Goal: Information Seeking & Learning: Learn about a topic

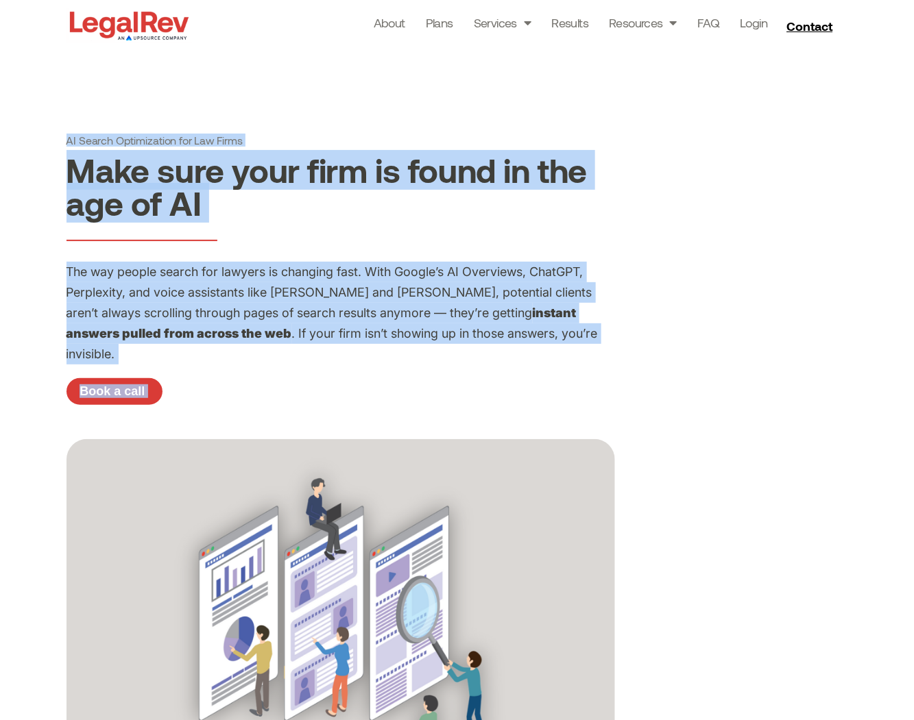
drag, startPoint x: 55, startPoint y: 138, endPoint x: 284, endPoint y: 437, distance: 376.3
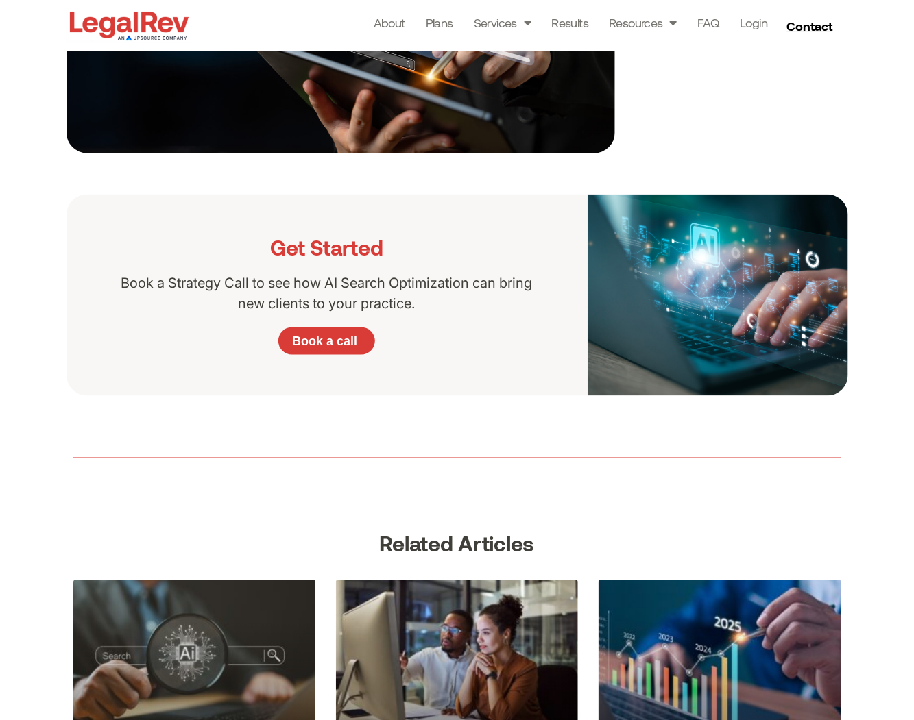
scroll to position [2339, 0]
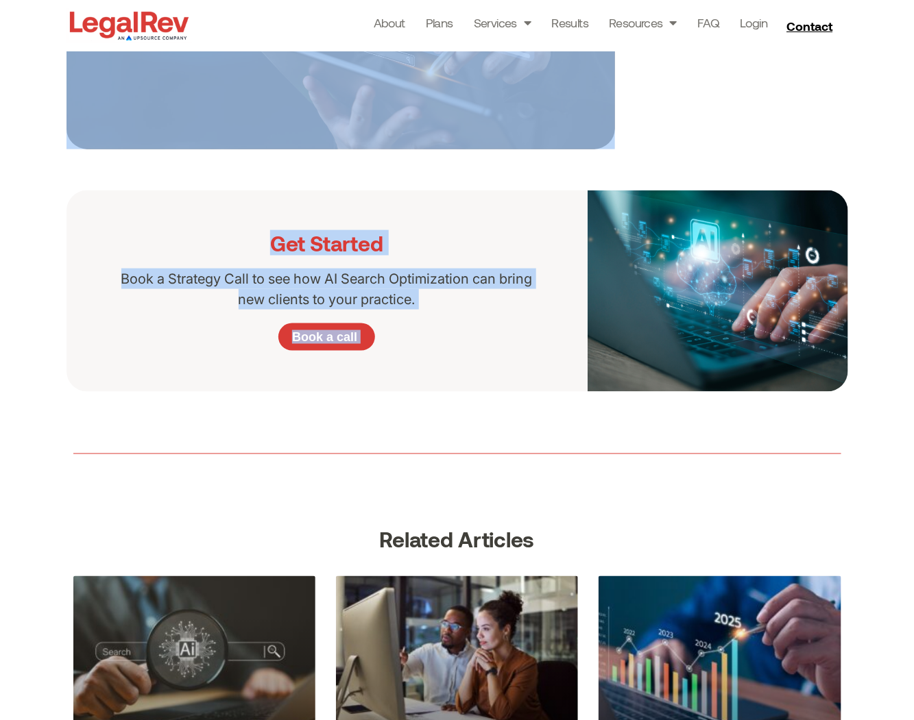
click at [857, 392] on section at bounding box center [457, 454] width 914 height 124
click at [769, 465] on div at bounding box center [457, 454] width 768 height 110
click at [542, 528] on h3 "Related Articles" at bounding box center [457, 539] width 768 height 23
copy div "LO Ipsumd Sitametconse adi Eli Seddo Eius temp inci utla et dolor ma ali eni ad…"
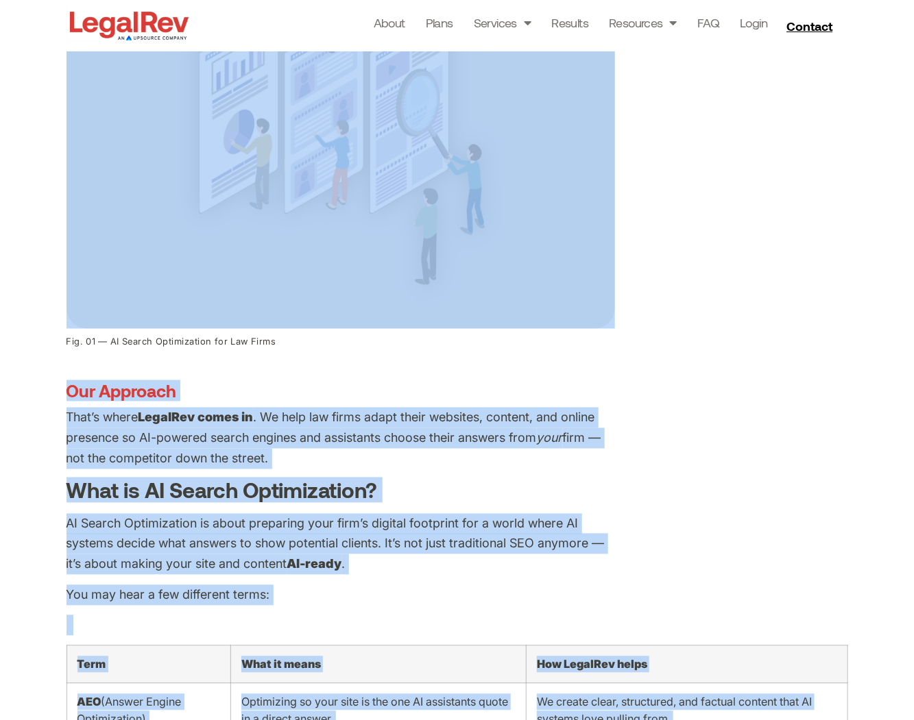
scroll to position [510, 0]
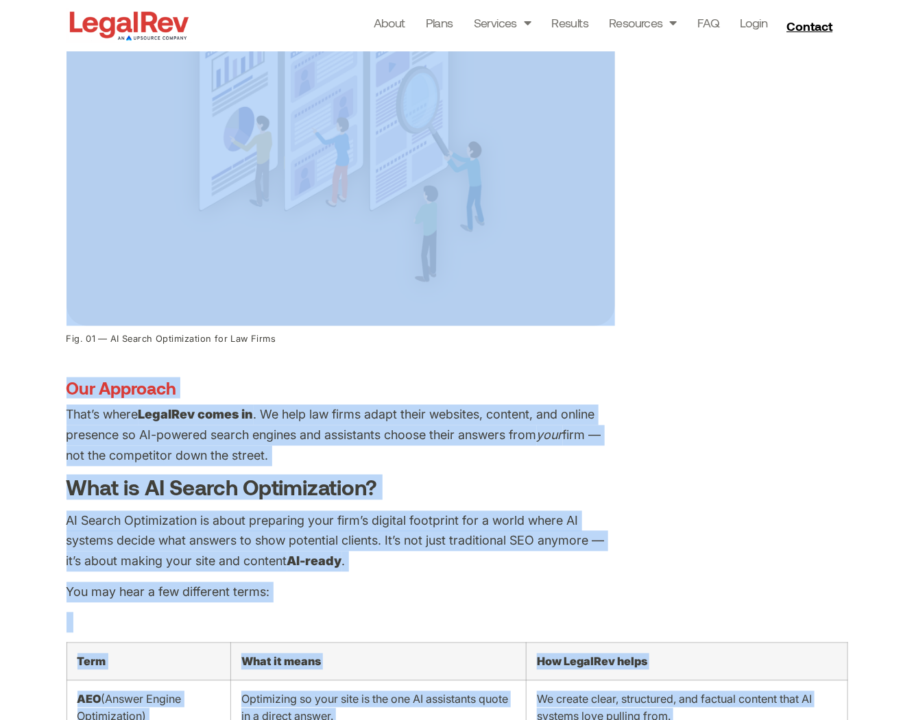
click at [339, 378] on h3 "Our Approach" at bounding box center [340, 388] width 548 height 21
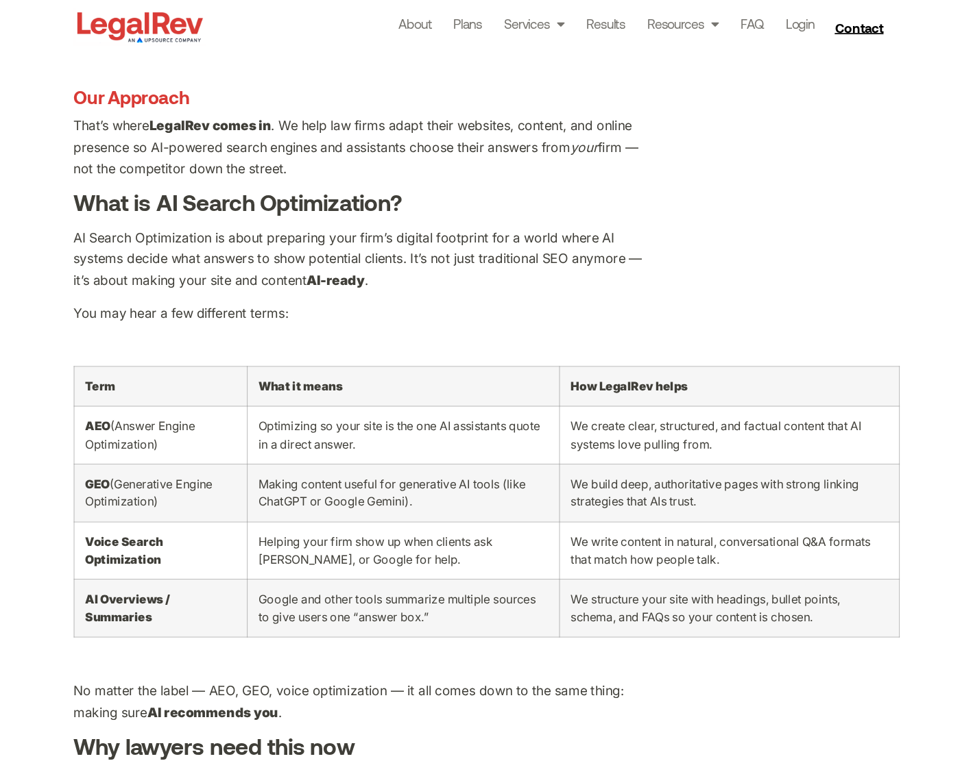
scroll to position [809, 0]
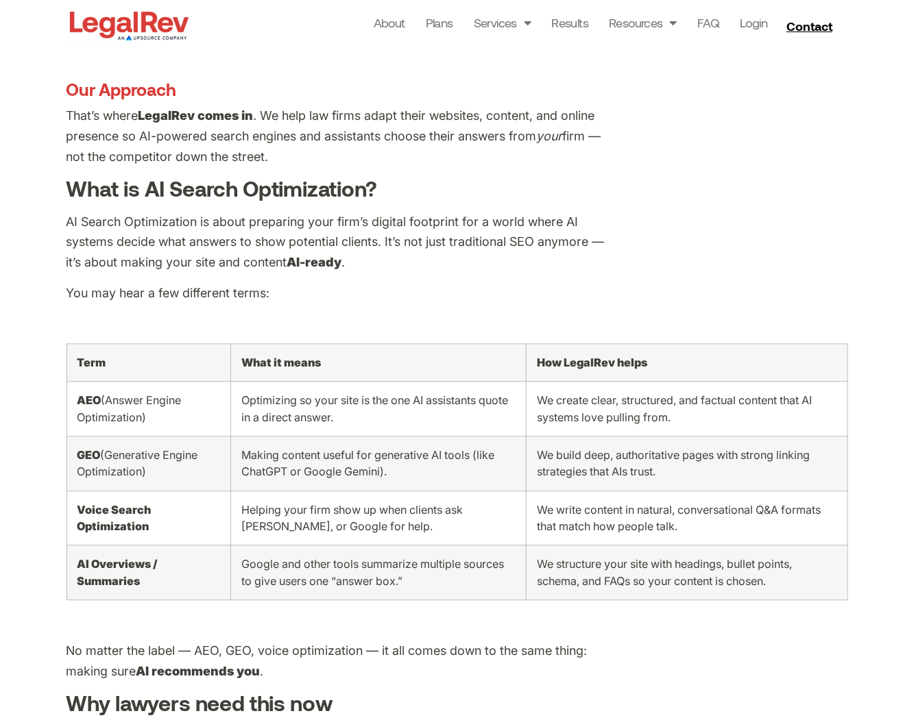
click at [909, 623] on div "AI Search Optimization for Law Firms Make sure your firm is found in the age of…" at bounding box center [457, 482] width 914 height 2478
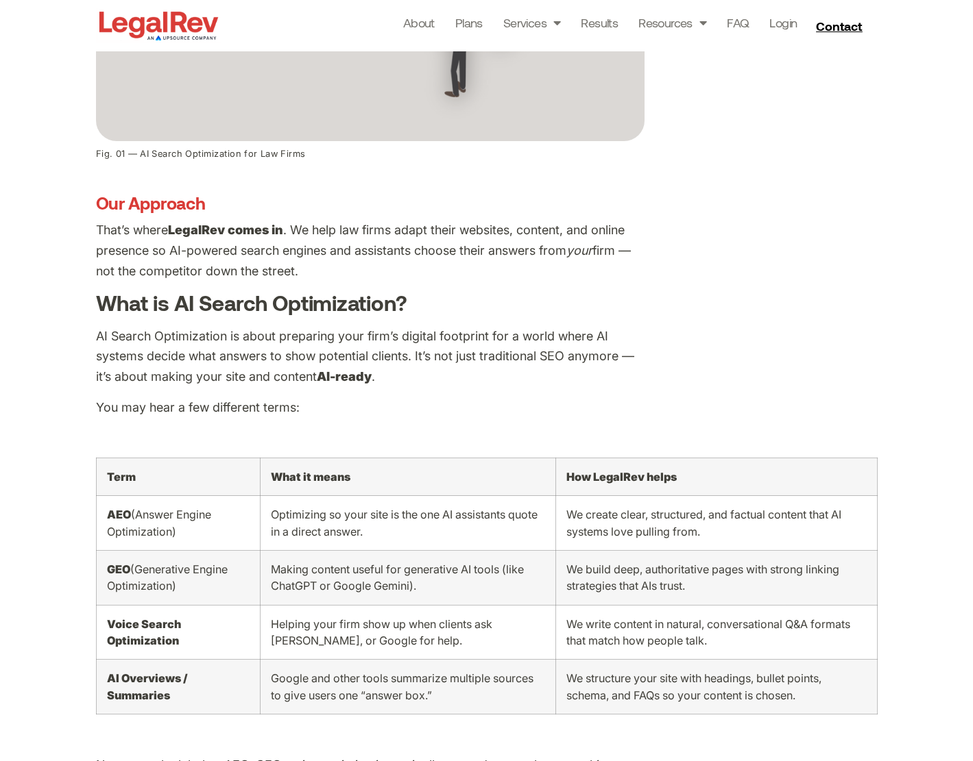
scroll to position [698, 0]
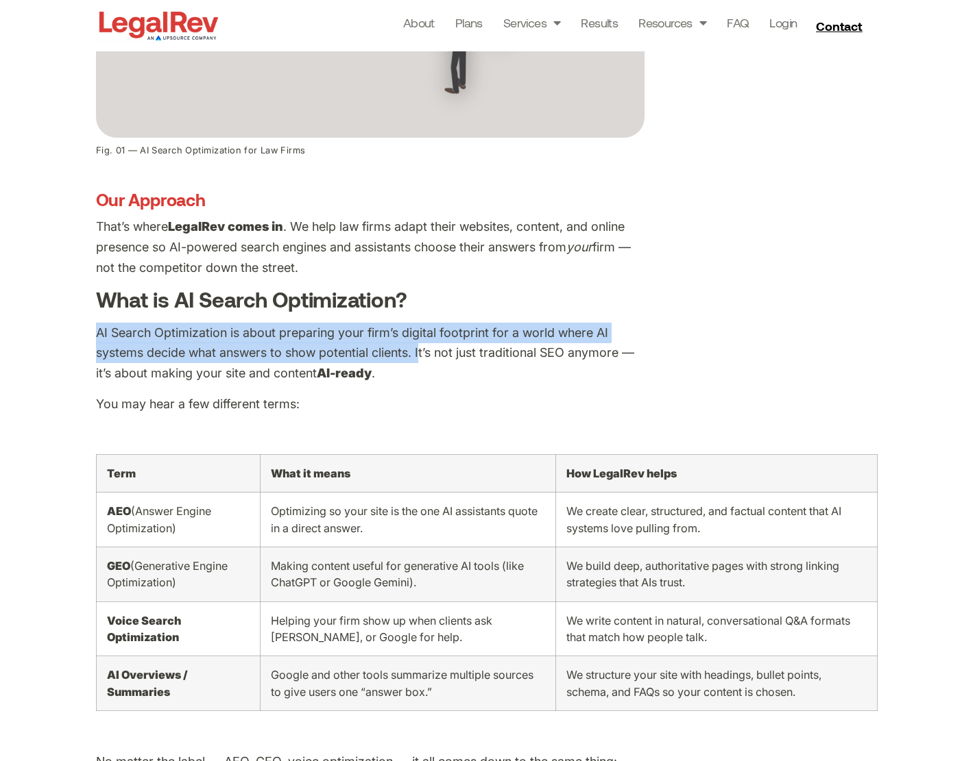
drag, startPoint x: 99, startPoint y: 306, endPoint x: 419, endPoint y: 332, distance: 321.1
click at [419, 332] on span "AI Search Optimization is about preparing your firm’s digital footprint for a w…" at bounding box center [365, 354] width 538 height 56
copy span "AI Search Optimization is about preparing your firm’s digital footprint for a w…"
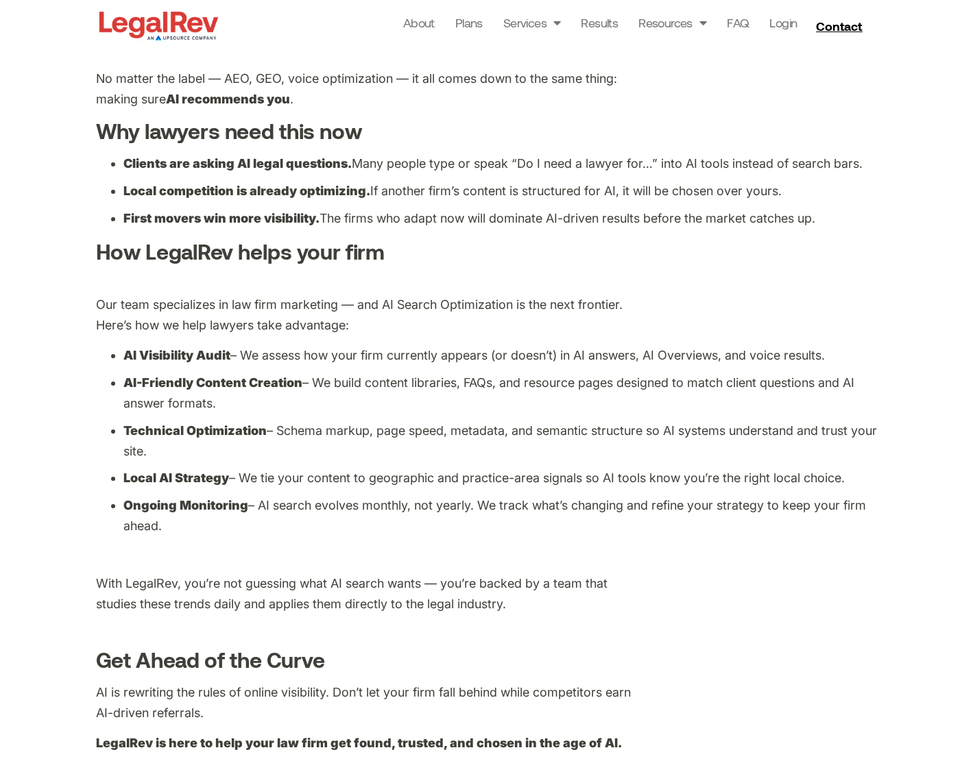
scroll to position [1383, 0]
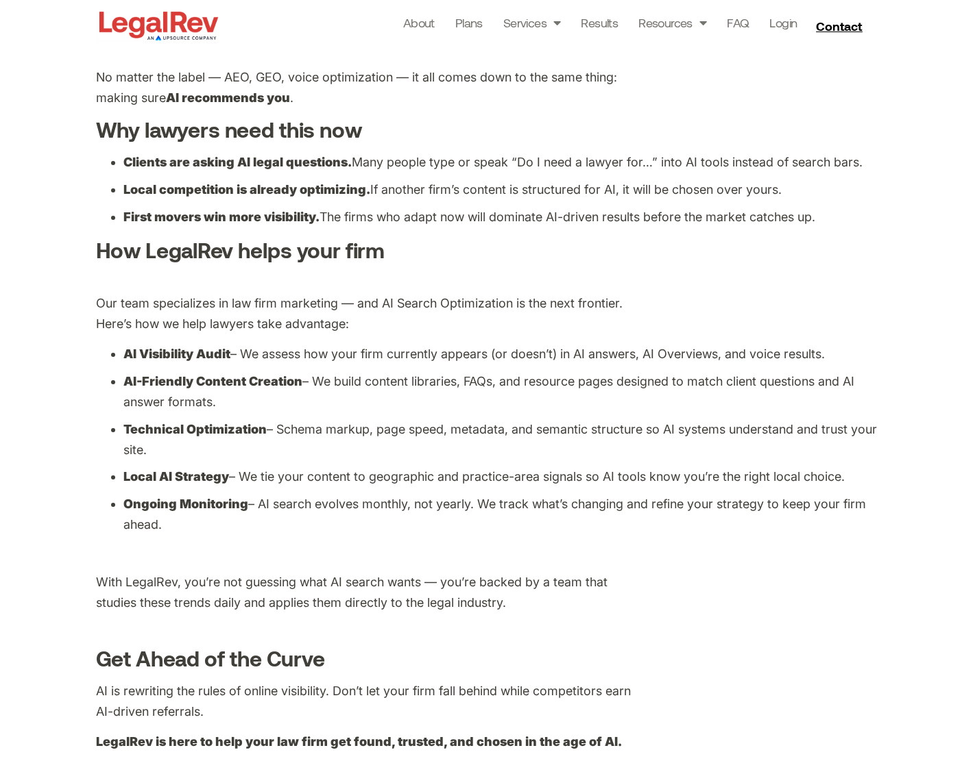
drag, startPoint x: 238, startPoint y: 330, endPoint x: 840, endPoint y: 336, distance: 601.8
click at [840, 344] on li "AI Visibility Audit – We assess how your firm currently appears (or doesn’t) in…" at bounding box center [500, 354] width 754 height 21
copy span "We assess how your firm currently appears (or doesn’t) in AI answers, AI Overvi…"
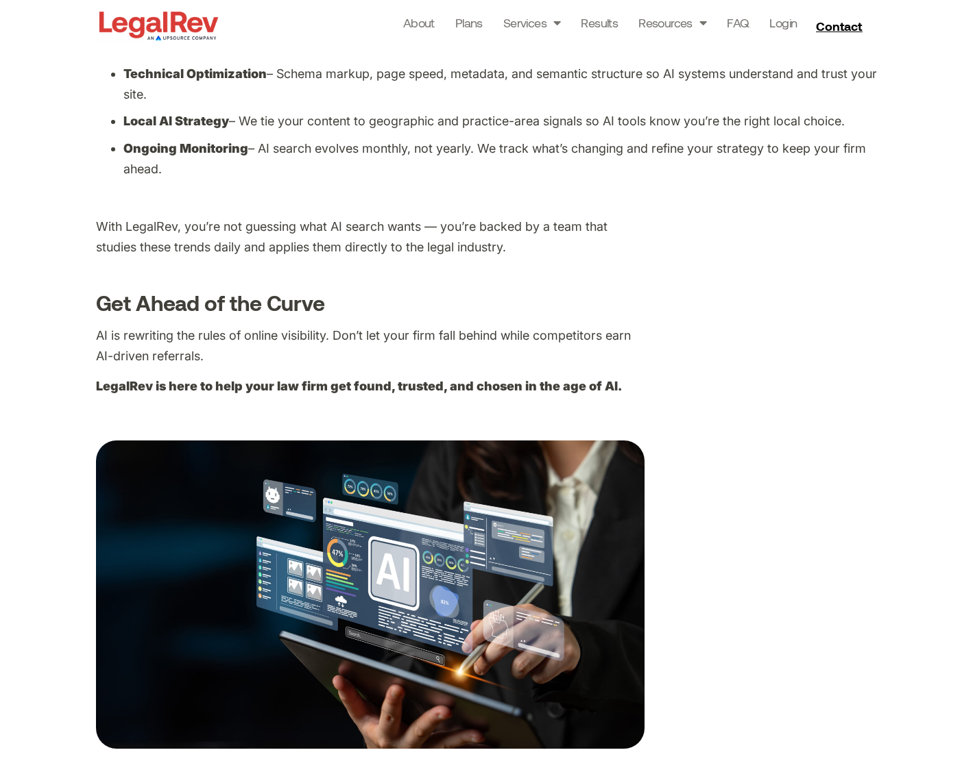
scroll to position [1741, 0]
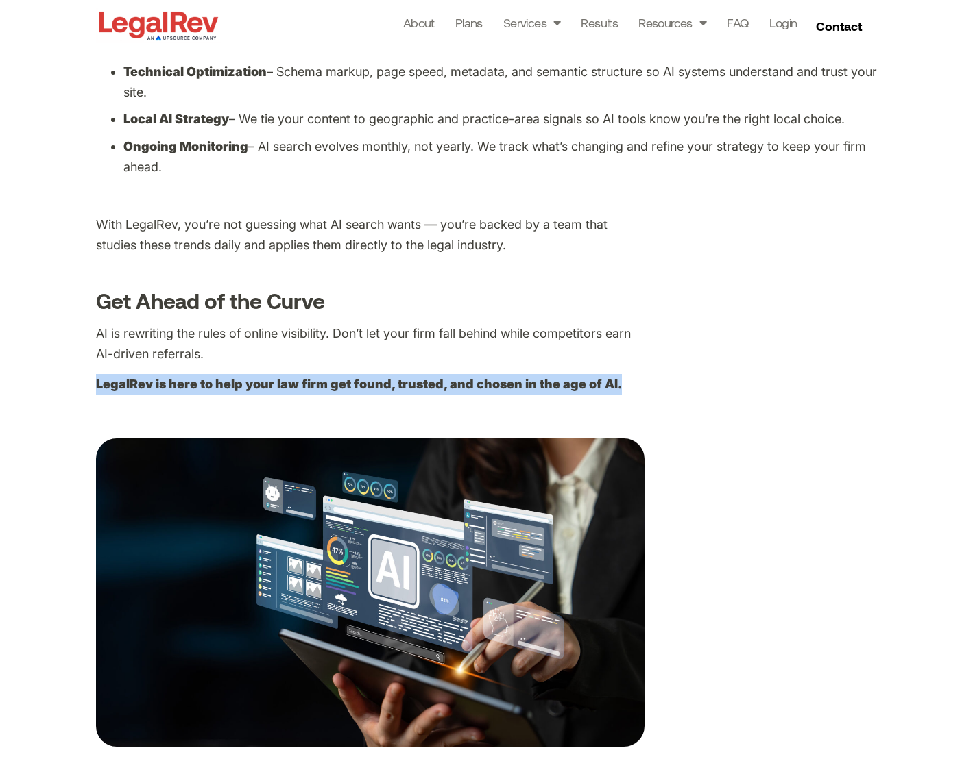
drag, startPoint x: 78, startPoint y: 350, endPoint x: 613, endPoint y: 360, distance: 535.4
copy b "LegalRev is here to help your law firm get found, trusted, and chosen in the ag…"
